Goal: Information Seeking & Learning: Learn about a topic

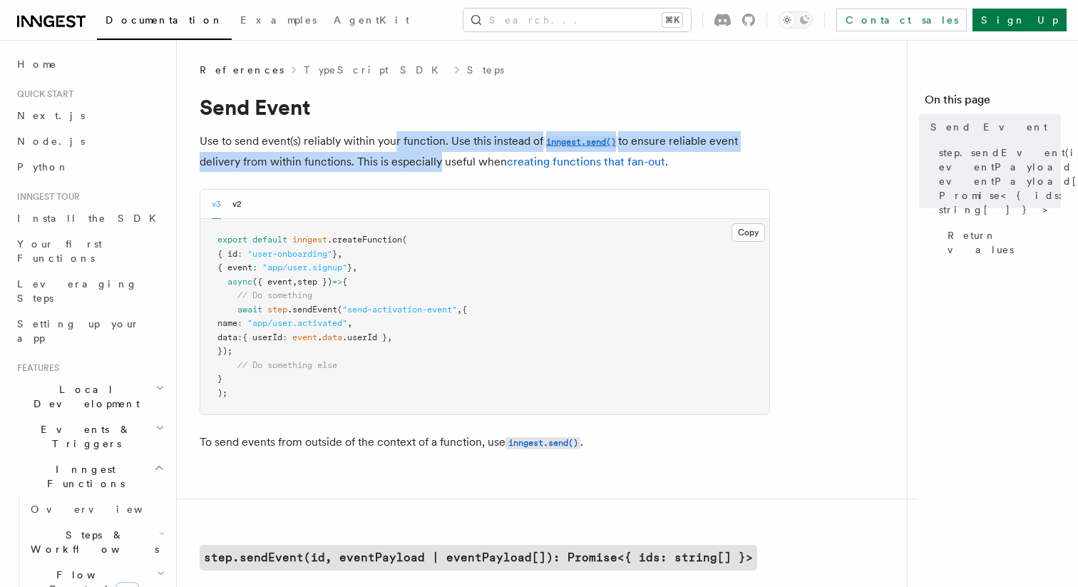
drag, startPoint x: 431, startPoint y: 164, endPoint x: 393, endPoint y: 148, distance: 40.9
click at [393, 148] on p "Use to send event(s) reliably within your function. Use this instead of inngest…" at bounding box center [485, 151] width 570 height 41
drag, startPoint x: 396, startPoint y: 165, endPoint x: 385, endPoint y: 140, distance: 27.8
click at [385, 140] on p "Use to send event(s) reliably within your function. Use this instead of inngest…" at bounding box center [485, 151] width 570 height 41
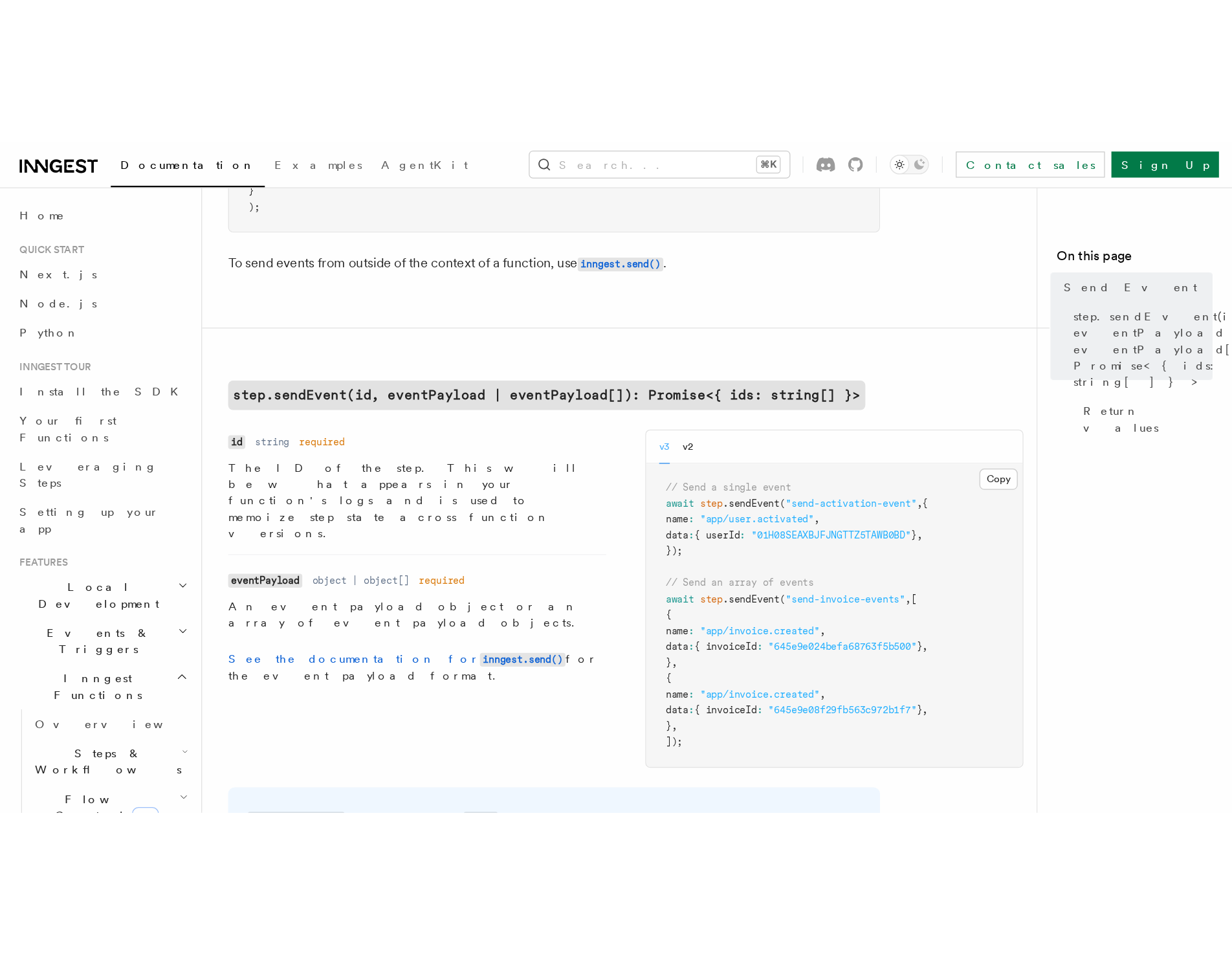
scroll to position [308, 0]
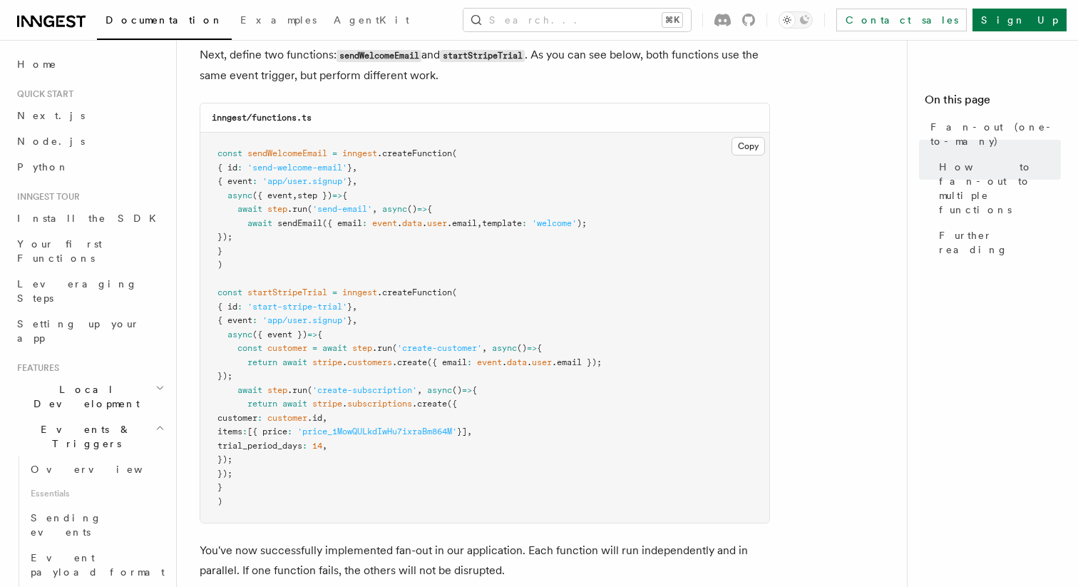
scroll to position [1323, 0]
click at [642, 222] on pre "const sendWelcomeEmail = inngest .createFunction ( { id : 'send-welcome-email' …" at bounding box center [484, 327] width 569 height 390
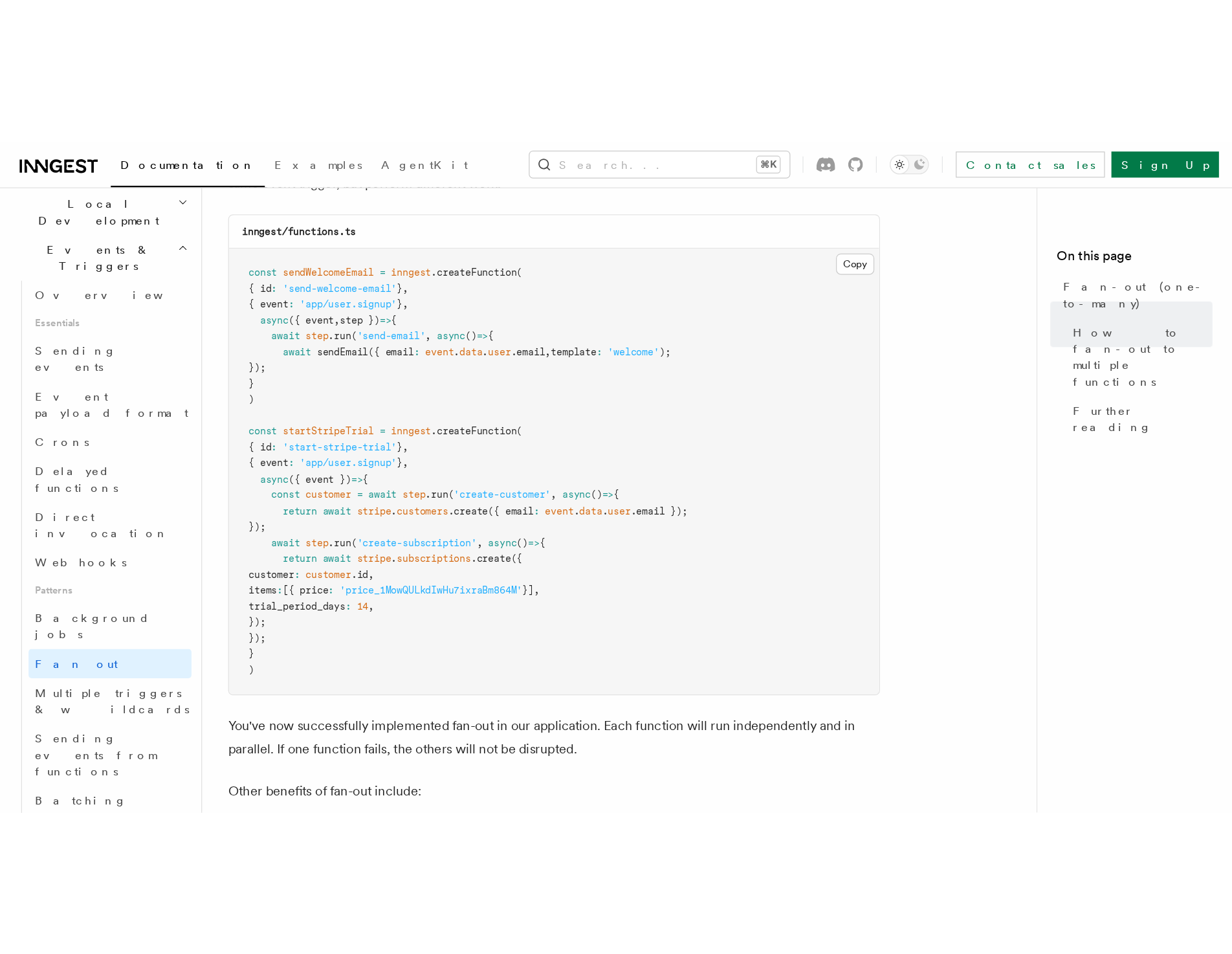
scroll to position [1235, 0]
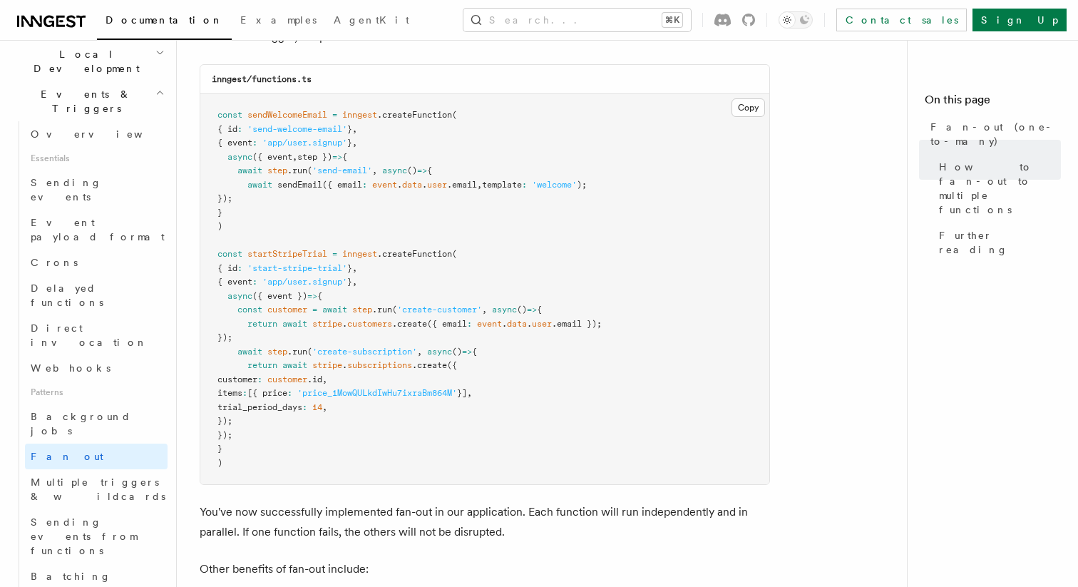
click at [579, 217] on pre "const sendWelcomeEmail = inngest .createFunction ( { id : 'send-welcome-email' …" at bounding box center [484, 289] width 569 height 390
click at [471, 247] on pre "const sendWelcomeEmail = inngest .createFunction ( { id : 'send-welcome-email' …" at bounding box center [484, 289] width 569 height 390
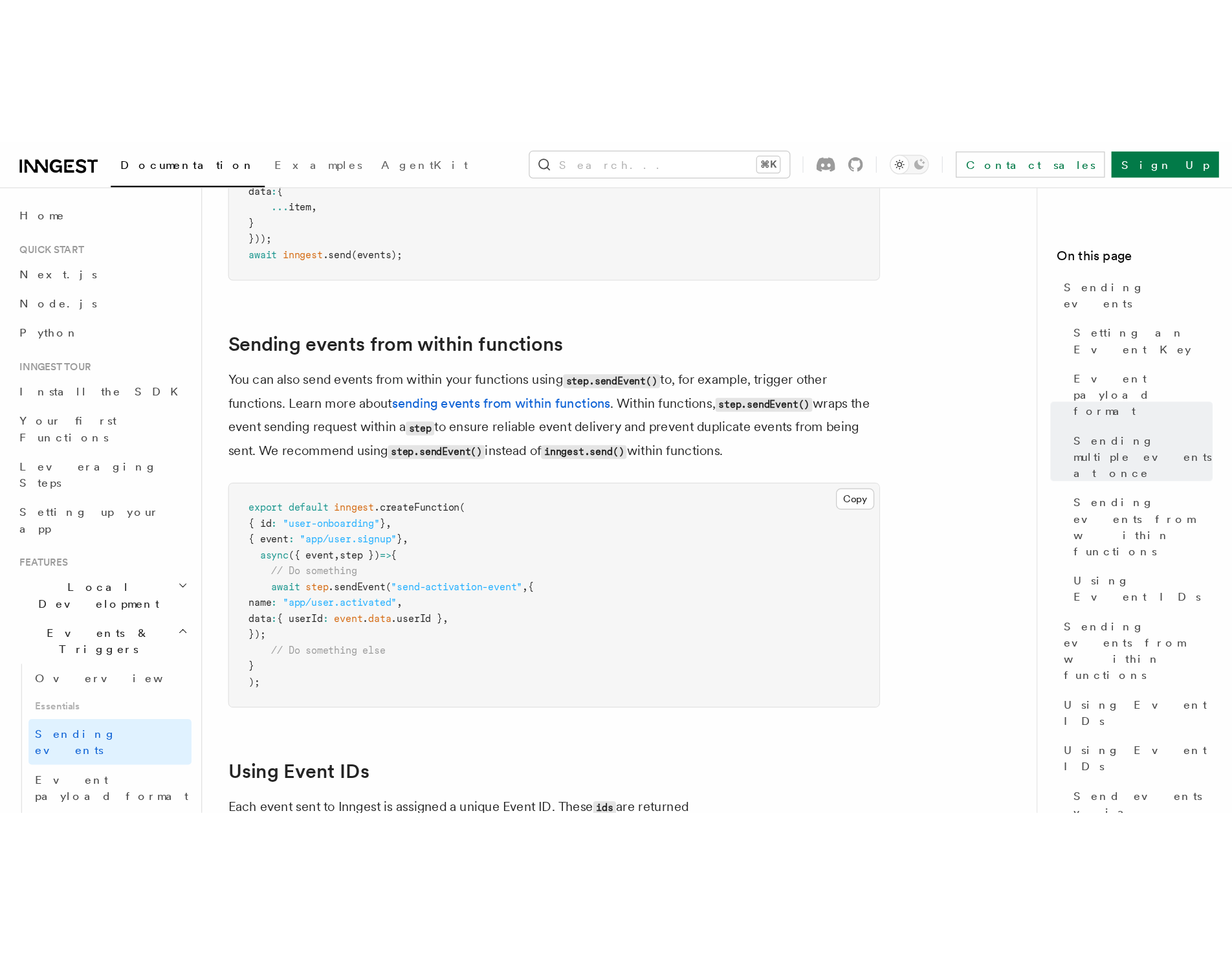
scroll to position [1883, 0]
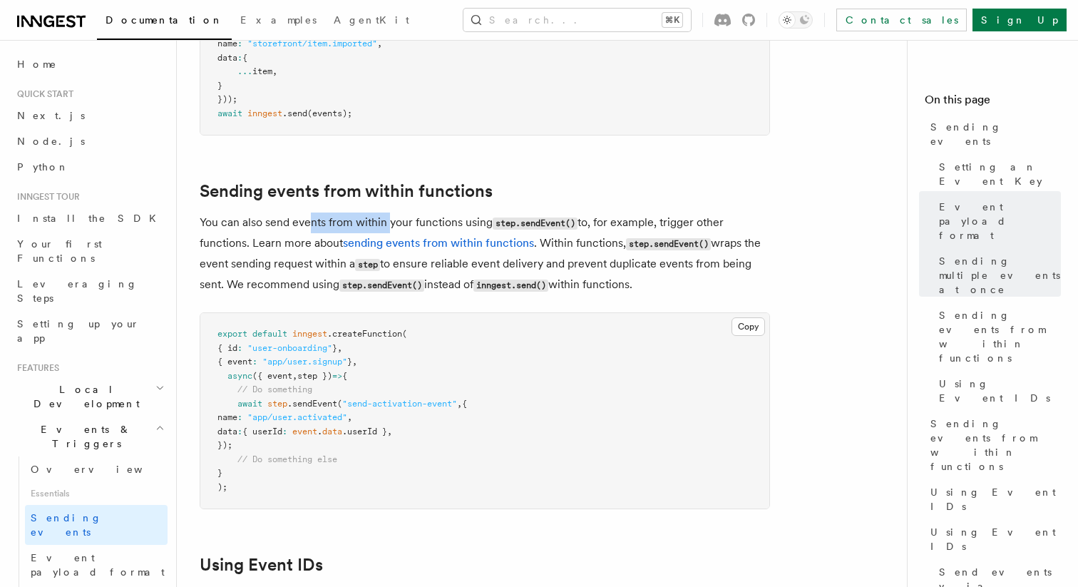
drag, startPoint x: 311, startPoint y: 205, endPoint x: 390, endPoint y: 208, distance: 79.2
click at [390, 212] on p "You can also send events from within your functions using step.sendEvent() to, …" at bounding box center [485, 253] width 570 height 83
